Goal: Register for event/course

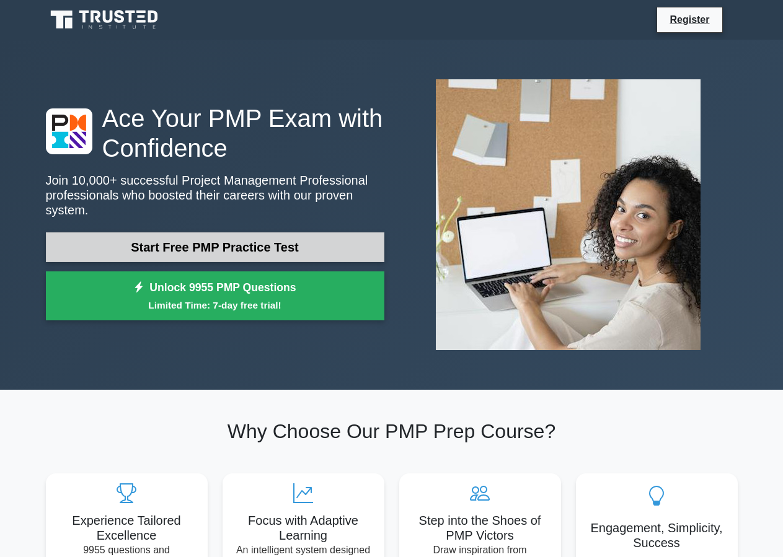
click at [227, 239] on link "Start Free PMP Practice Test" at bounding box center [215, 247] width 338 height 30
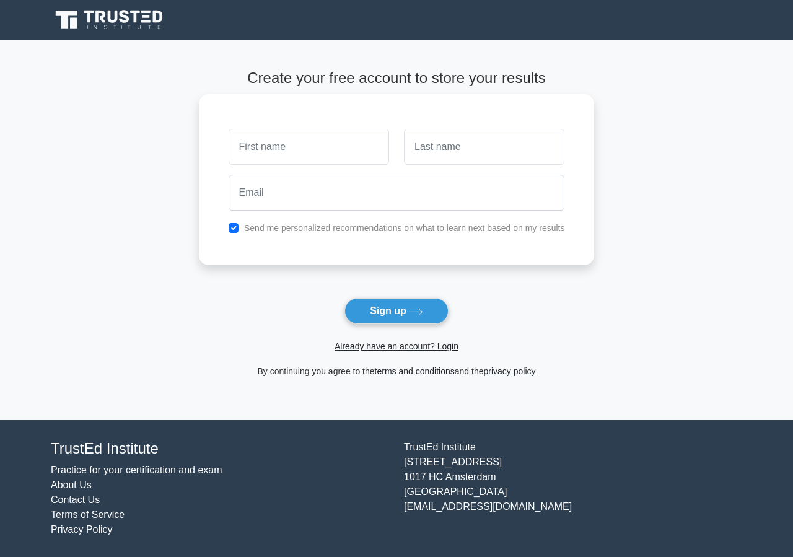
click at [274, 153] on input "text" at bounding box center [309, 147] width 160 height 36
type input "emuria"
click at [448, 153] on input "text" at bounding box center [484, 147] width 160 height 36
click at [433, 157] on input "text" at bounding box center [484, 147] width 160 height 36
click at [437, 153] on input "text" at bounding box center [484, 147] width 160 height 36
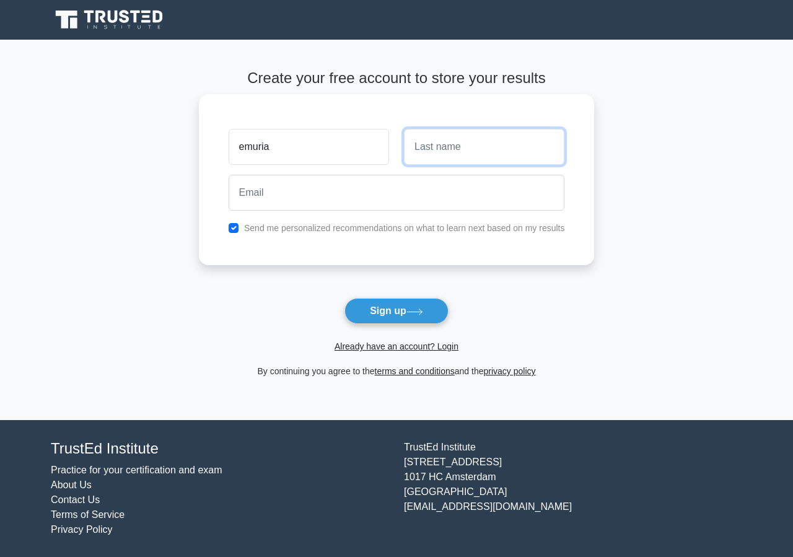
click at [436, 145] on input "text" at bounding box center [484, 147] width 160 height 36
click at [420, 151] on input "text" at bounding box center [484, 147] width 160 height 36
type input "samuel"
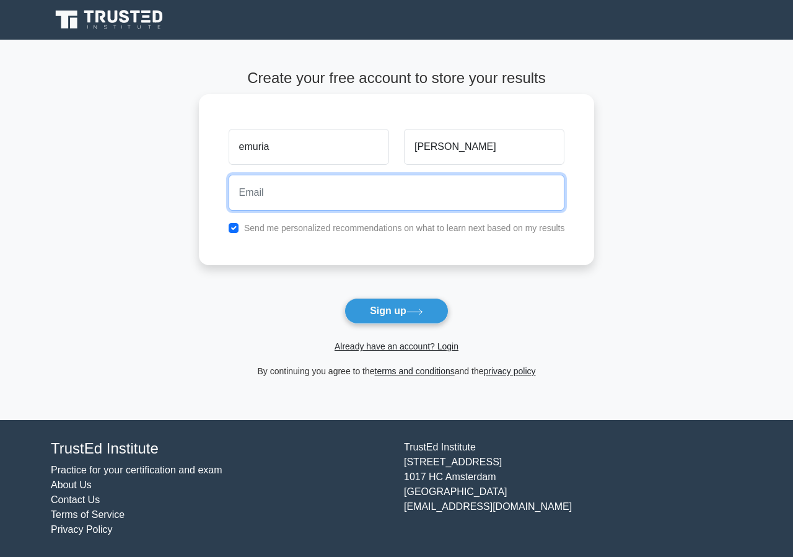
click at [370, 180] on input "email" at bounding box center [397, 193] width 336 height 36
type input "emuri"
